Goal: Communication & Community: Answer question/provide support

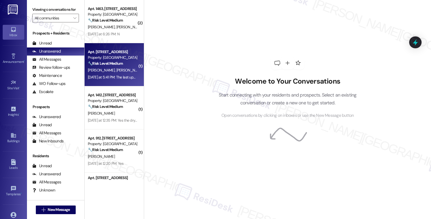
click at [118, 69] on span "[PERSON_NAME][GEOGRAPHIC_DATA]" at bounding box center [146, 70] width 61 height 5
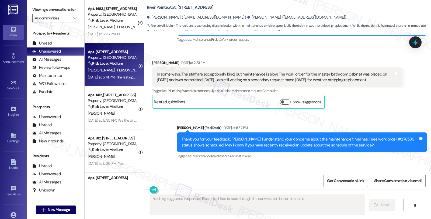
scroll to position [431, 0]
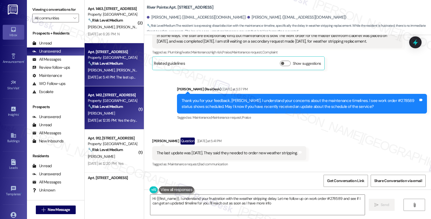
type textarea "Hi {{first_name}}, I understand your frustration with the weather stripping del…"
click at [115, 109] on div "🔧 Risk Level: Medium The resident confirms the dryer cord installation is compl…" at bounding box center [113, 107] width 50 height 6
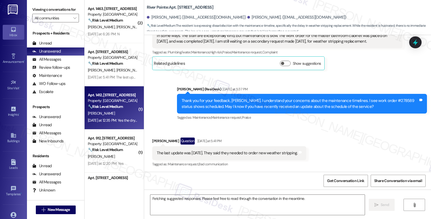
scroll to position [155, 0]
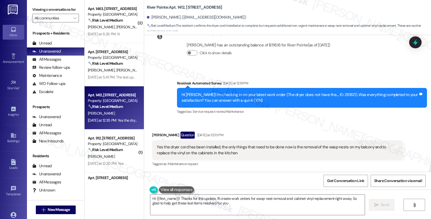
type textarea "Hi {{first_name}}! Thanks for the update. I'll create work orders for wasp nest…"
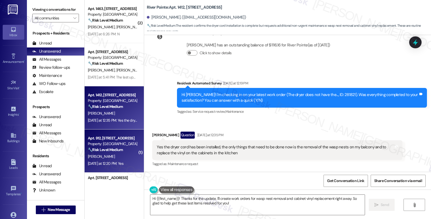
click at [127, 150] on div "🔧 Risk Level: Medium The message is a follow-up on a completed work order, and …" at bounding box center [113, 150] width 50 height 6
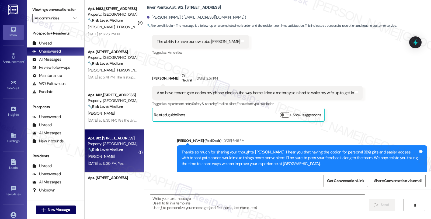
type textarea "Fetching suggested responses. Please feel free to read through the conversation…"
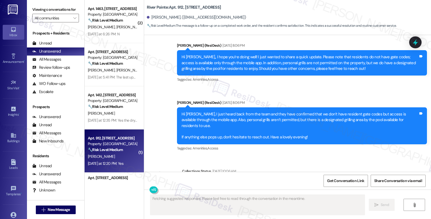
scroll to position [512, 0]
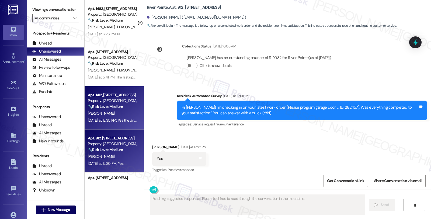
click at [127, 114] on div "[PERSON_NAME]" at bounding box center [112, 113] width 51 height 7
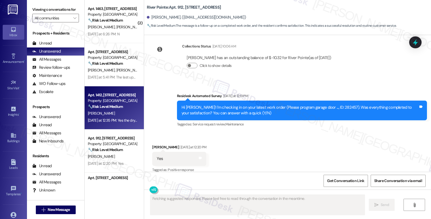
scroll to position [155, 0]
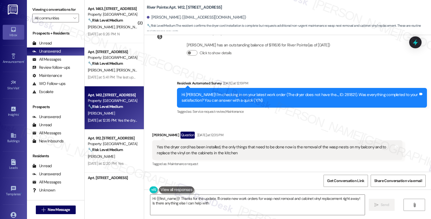
type textarea "Hi {{first_name}}! Thanks for the update. I'll create new work orders for wasp …"
click at [338, 181] on span "Get Conversation Link" at bounding box center [345, 181] width 37 height 6
click at [357, 111] on div "Tagged as: Service request review , Click to highlight conversations about Serv…" at bounding box center [302, 112] width 250 height 8
click at [298, 123] on div "Received via SMS [PERSON_NAME] Question [DATE] at 12:35 PM Yes the dryer cord h…" at bounding box center [287, 145] width 287 height 52
click at [11, 31] on icon at bounding box center [13, 29] width 5 height 5
